Goal: Task Accomplishment & Management: Use online tool/utility

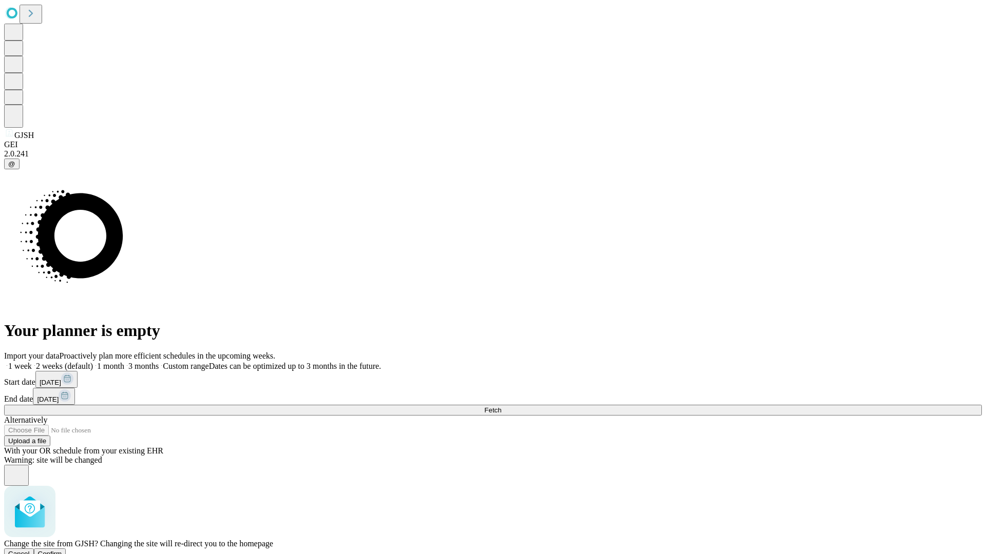
click at [62, 550] on span "Confirm" at bounding box center [50, 554] width 24 height 8
click at [93, 362] on label "2 weeks (default)" at bounding box center [62, 366] width 61 height 9
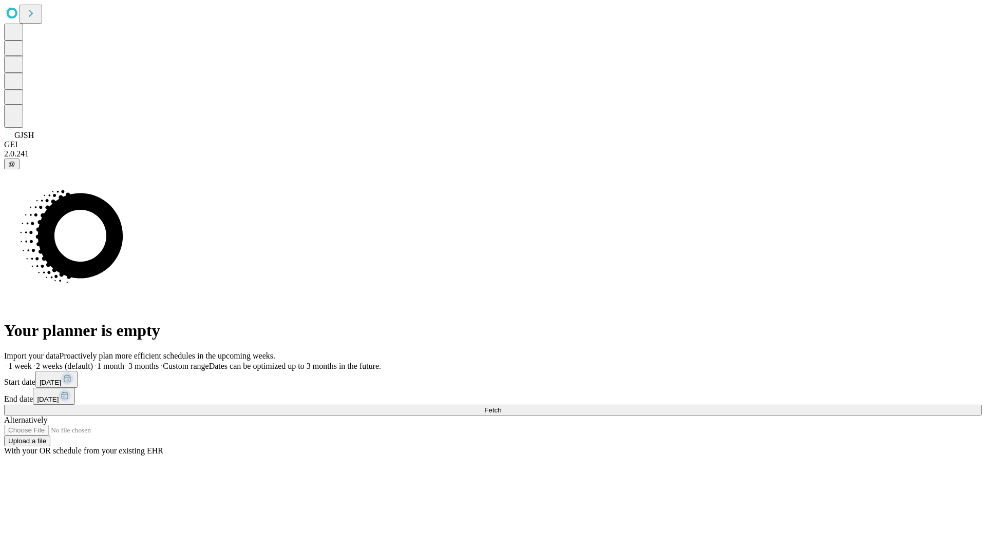
click at [501, 407] on span "Fetch" at bounding box center [492, 411] width 17 height 8
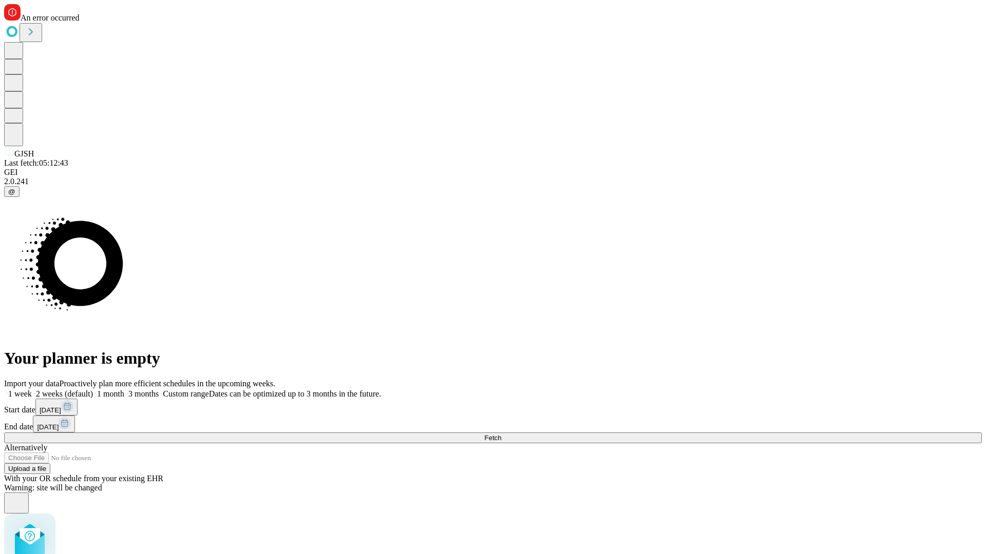
click at [93, 390] on label "2 weeks (default)" at bounding box center [62, 394] width 61 height 9
click at [501, 434] on span "Fetch" at bounding box center [492, 438] width 17 height 8
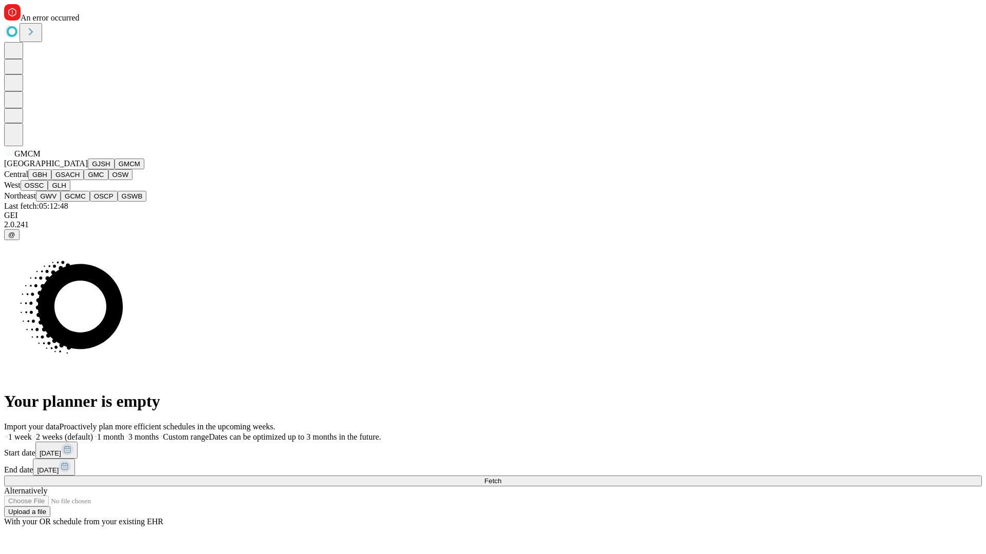
click at [51, 180] on button "GBH" at bounding box center [39, 174] width 23 height 11
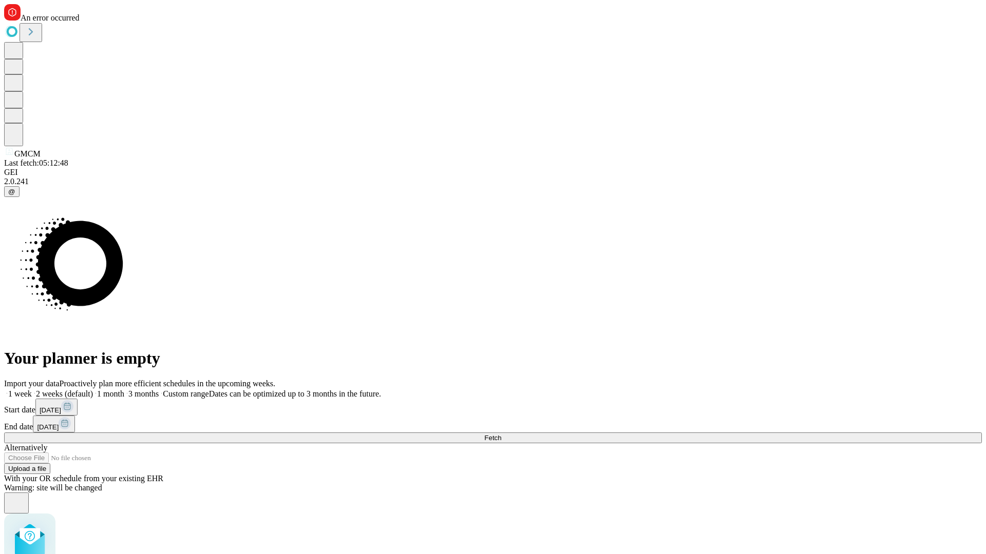
click at [93, 390] on label "2 weeks (default)" at bounding box center [62, 394] width 61 height 9
click at [501, 434] on span "Fetch" at bounding box center [492, 438] width 17 height 8
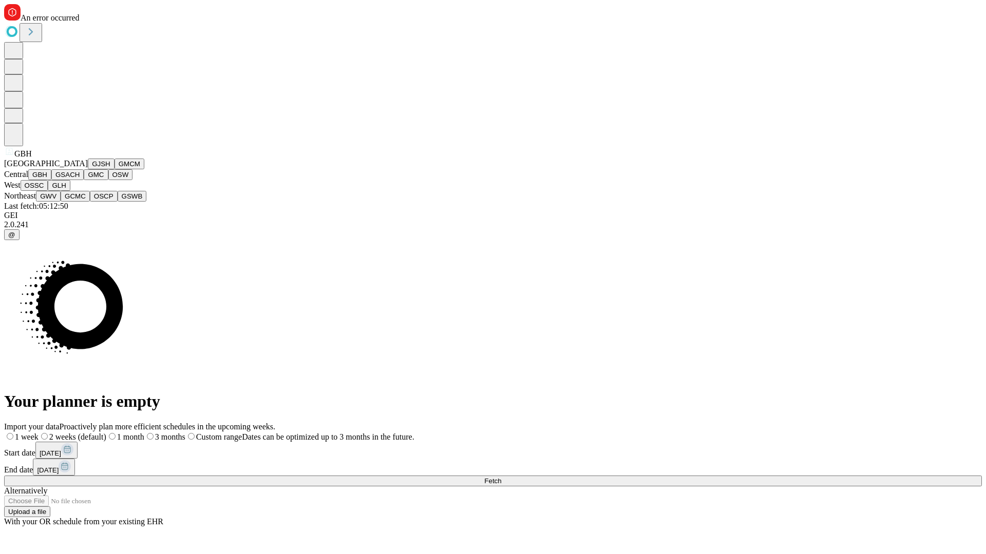
click at [80, 180] on button "GSACH" at bounding box center [67, 174] width 32 height 11
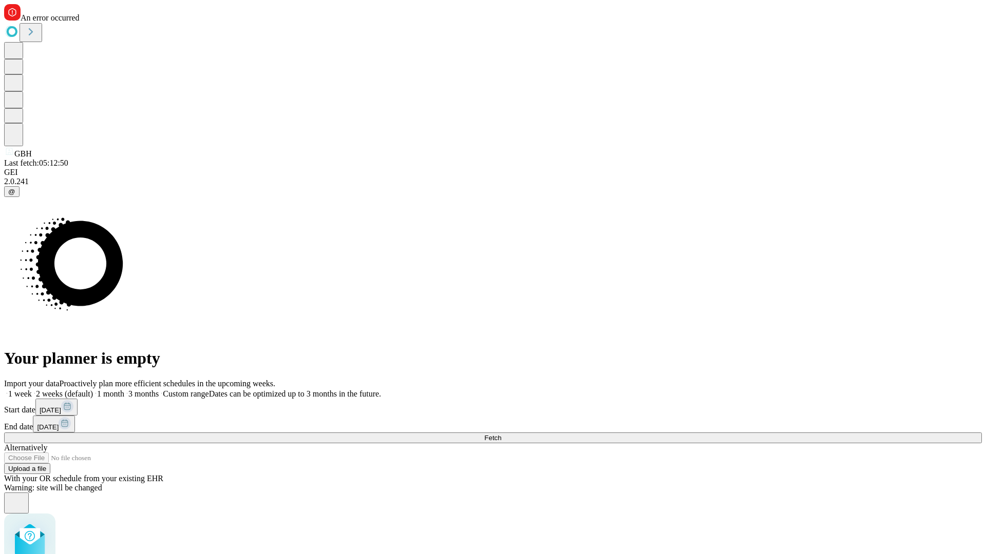
click at [93, 390] on label "2 weeks (default)" at bounding box center [62, 394] width 61 height 9
click at [501, 434] on span "Fetch" at bounding box center [492, 438] width 17 height 8
click at [93, 390] on label "2 weeks (default)" at bounding box center [62, 394] width 61 height 9
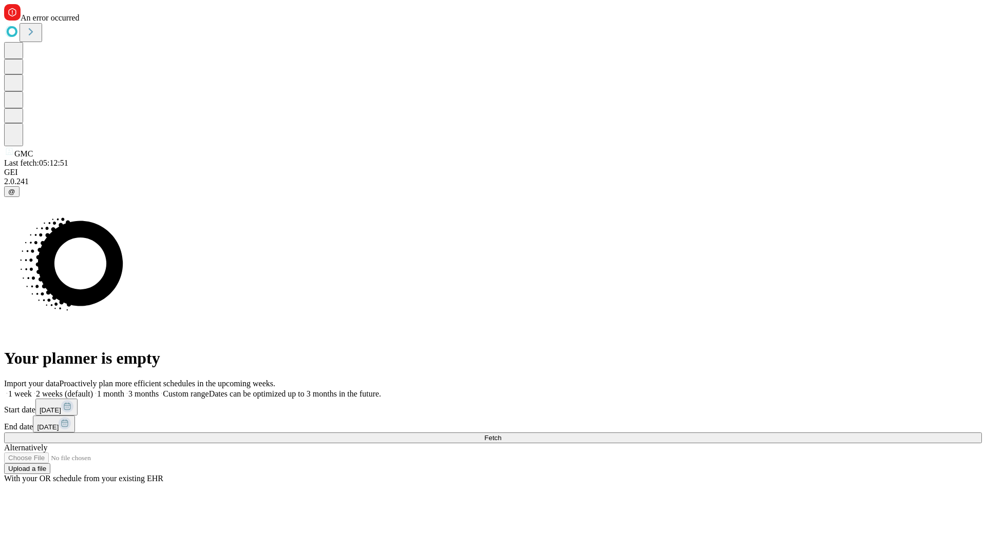
click at [501, 434] on span "Fetch" at bounding box center [492, 438] width 17 height 8
click at [93, 390] on label "2 weeks (default)" at bounding box center [62, 394] width 61 height 9
click at [501, 434] on span "Fetch" at bounding box center [492, 438] width 17 height 8
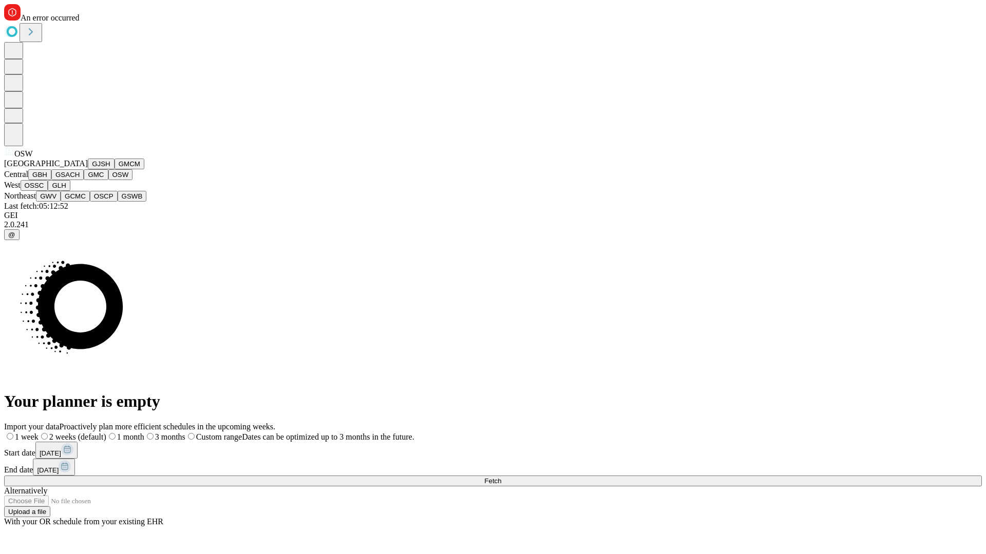
click at [48, 191] on button "OSSC" at bounding box center [35, 185] width 28 height 11
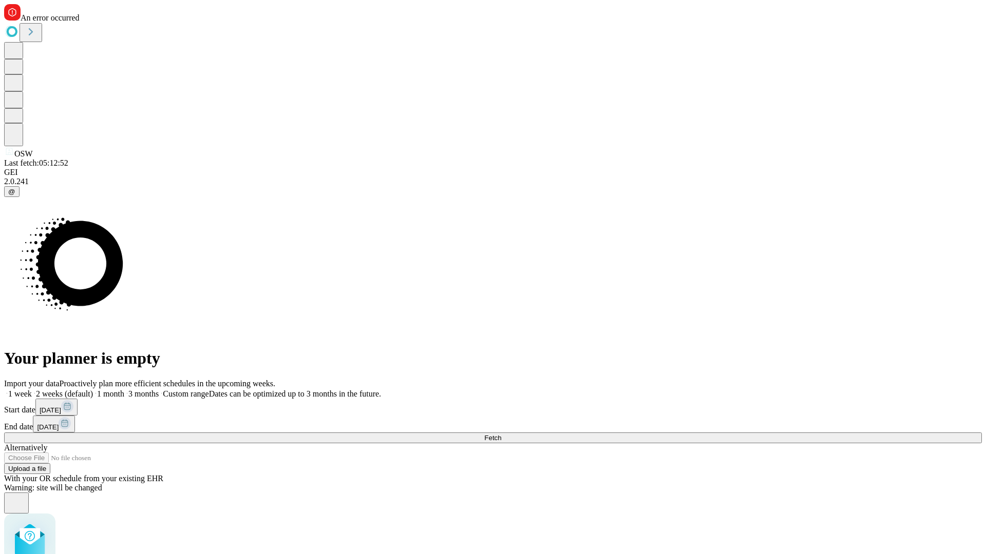
click at [93, 390] on label "2 weeks (default)" at bounding box center [62, 394] width 61 height 9
click at [501, 434] on span "Fetch" at bounding box center [492, 438] width 17 height 8
click at [93, 390] on label "2 weeks (default)" at bounding box center [62, 394] width 61 height 9
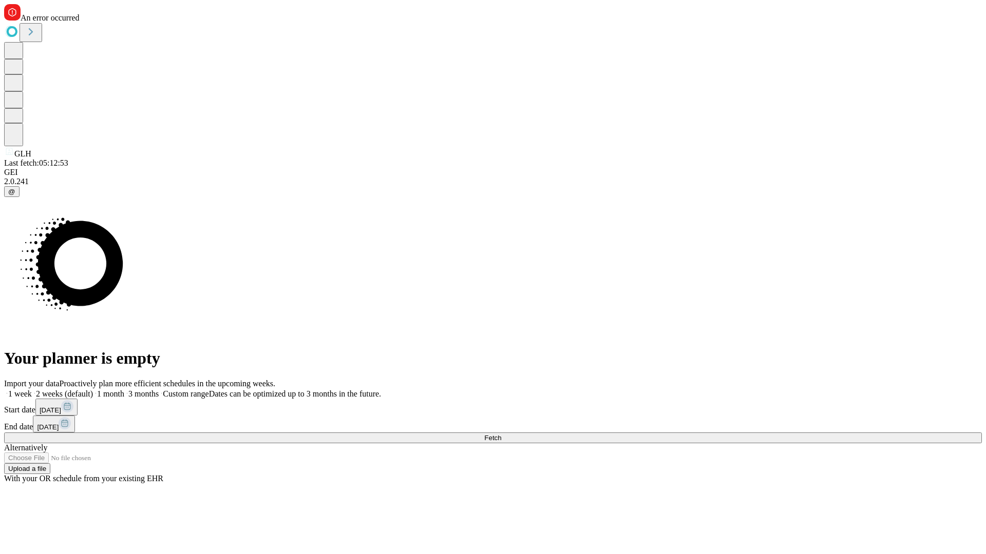
click at [501, 434] on span "Fetch" at bounding box center [492, 438] width 17 height 8
click at [93, 390] on label "2 weeks (default)" at bounding box center [62, 394] width 61 height 9
click at [501, 434] on span "Fetch" at bounding box center [492, 438] width 17 height 8
